Goal: Find specific page/section: Find specific page/section

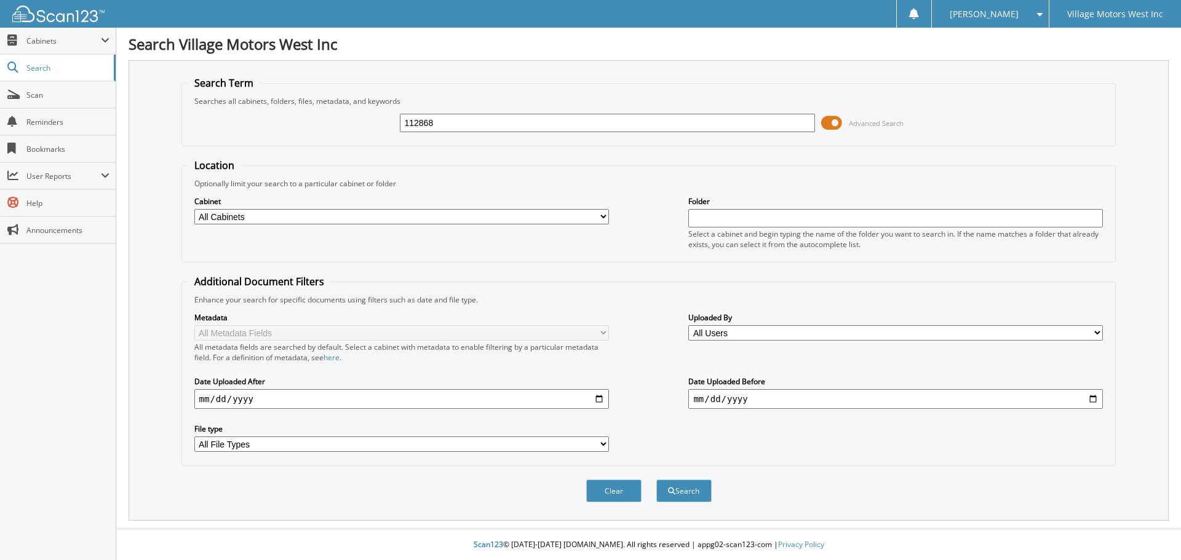
type input "112868"
click at [656, 480] on button "Search" at bounding box center [683, 491] width 55 height 23
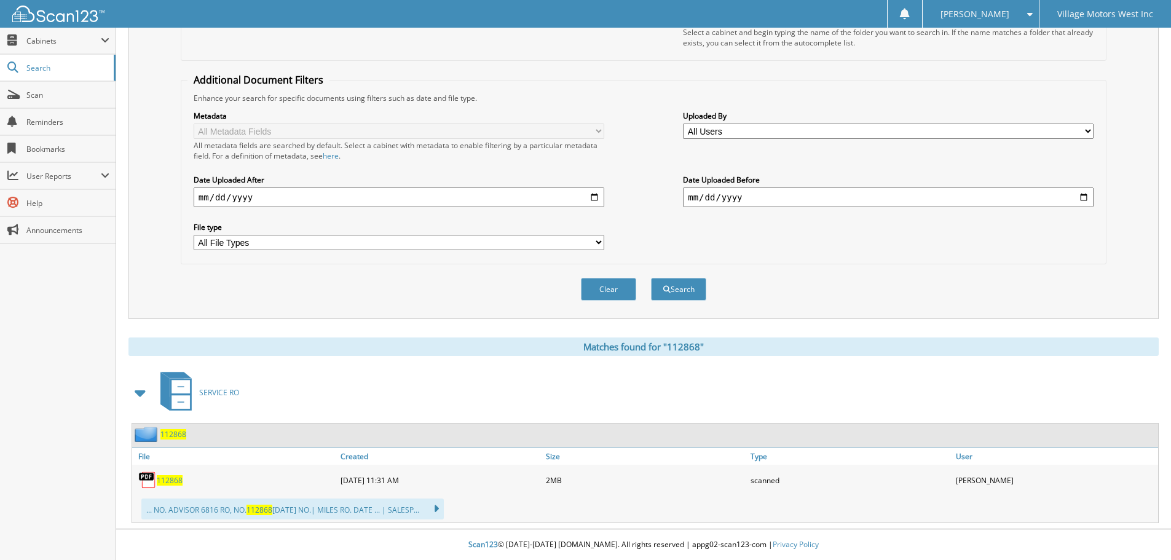
scroll to position [202, 0]
click at [176, 479] on span "112868" at bounding box center [170, 480] width 26 height 10
